Goal: Navigation & Orientation: Find specific page/section

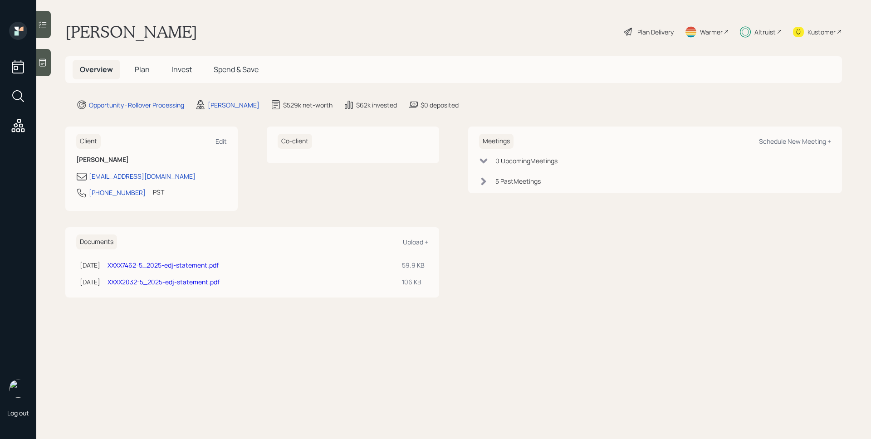
click at [136, 64] on span "Plan" at bounding box center [142, 69] width 15 height 10
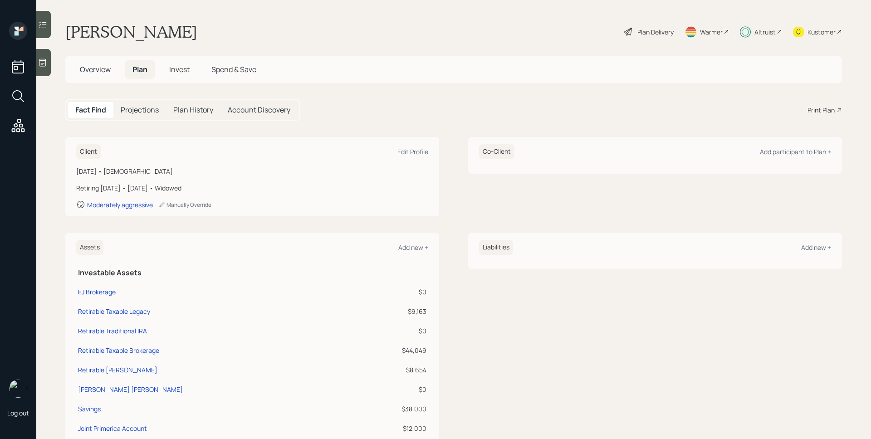
click at [107, 69] on span "Overview" at bounding box center [95, 69] width 31 height 10
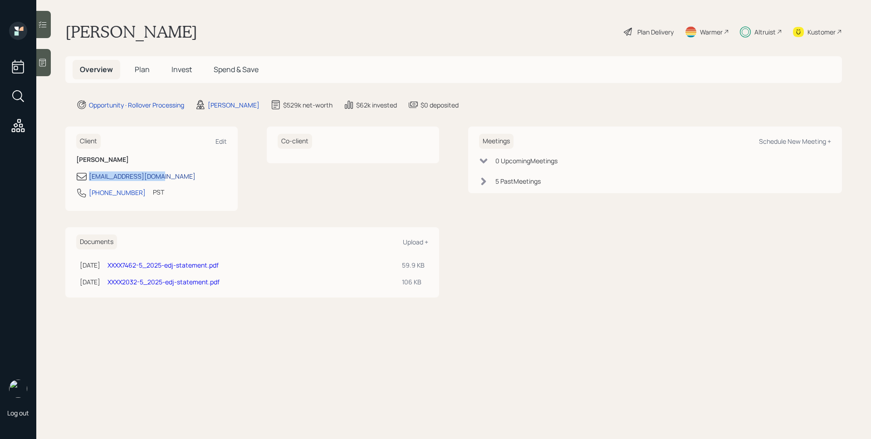
drag, startPoint x: 173, startPoint y: 174, endPoint x: 89, endPoint y: 175, distance: 83.9
click at [89, 175] on div "[EMAIL_ADDRESS][DOMAIN_NAME]" at bounding box center [151, 176] width 151 height 11
copy div "[EMAIL_ADDRESS][DOMAIN_NAME]"
click at [185, 64] on span "Invest" at bounding box center [181, 69] width 20 height 10
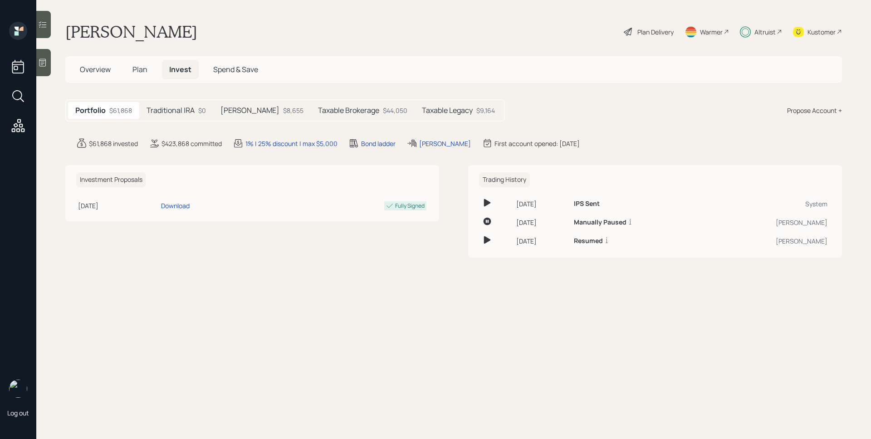
click at [180, 112] on h5 "Traditional IRA" at bounding box center [171, 110] width 48 height 9
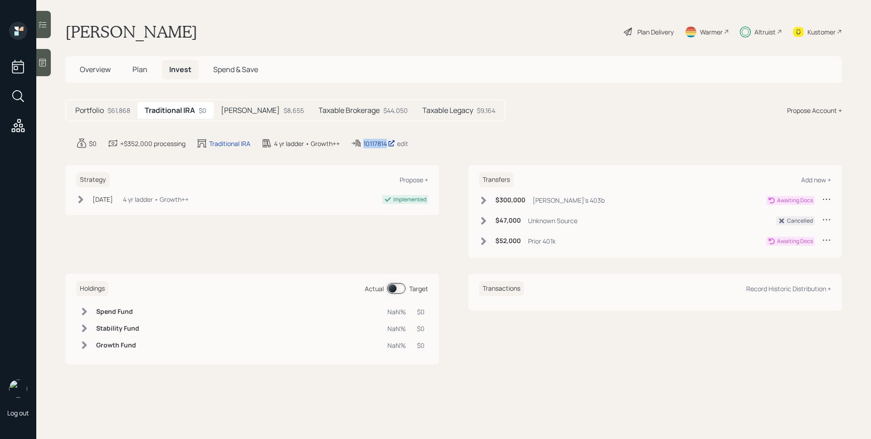
drag, startPoint x: 362, startPoint y: 143, endPoint x: 387, endPoint y: 148, distance: 25.9
click at [387, 148] on div "10117814 edit" at bounding box center [380, 143] width 58 height 11
copy div "10117814"
